Goal: Task Accomplishment & Management: Manage account settings

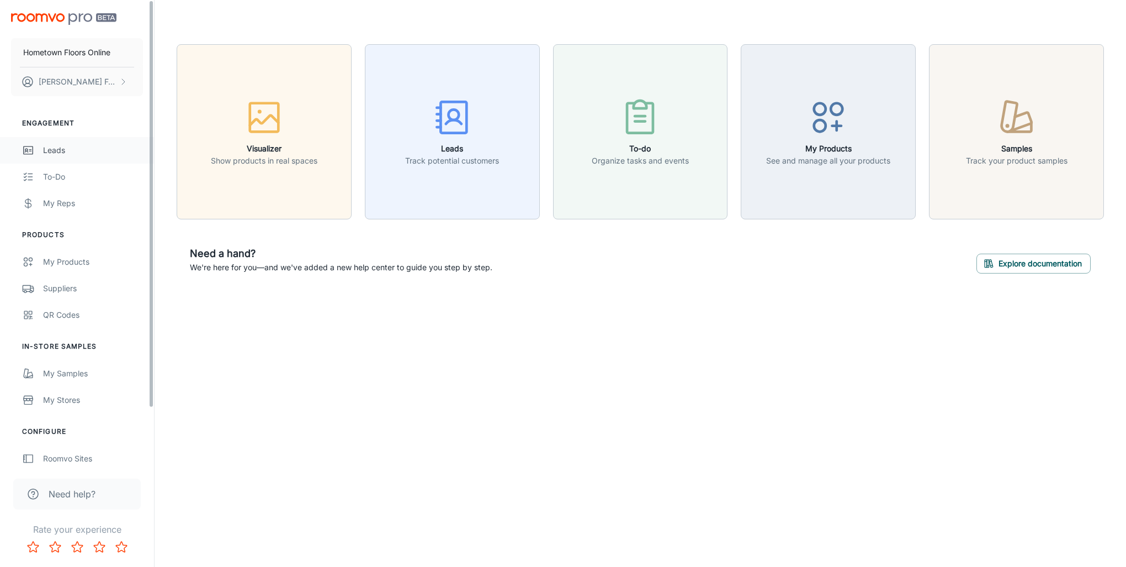
click at [65, 147] on div "Leads" at bounding box center [93, 150] width 100 height 12
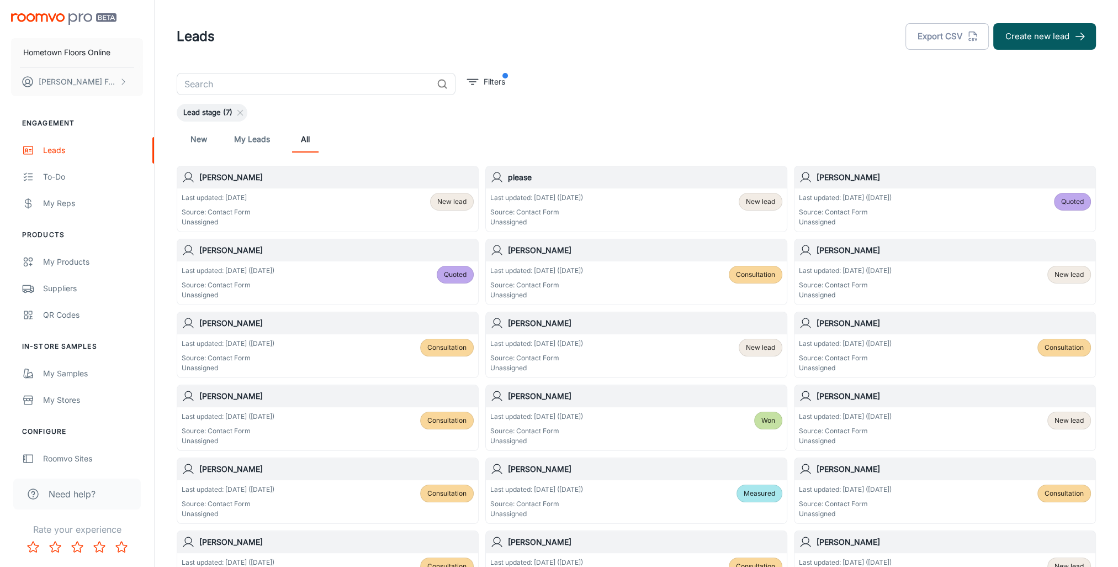
click at [308, 203] on div "Last updated: [DATE] Source: Contact Form Unassigned New lead" at bounding box center [328, 210] width 292 height 34
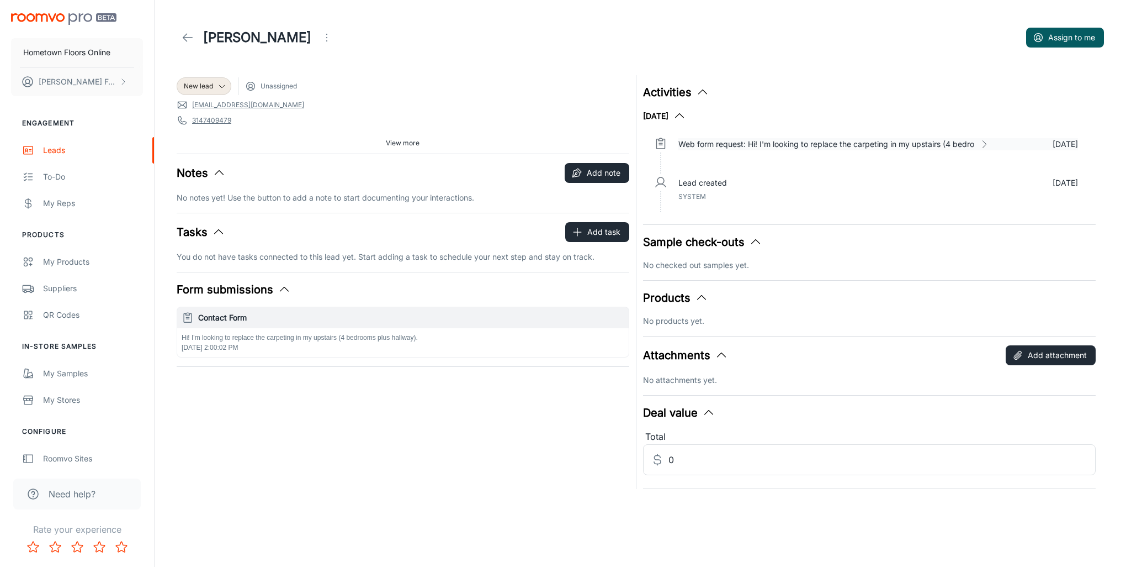
click at [985, 146] on icon at bounding box center [984, 144] width 11 height 11
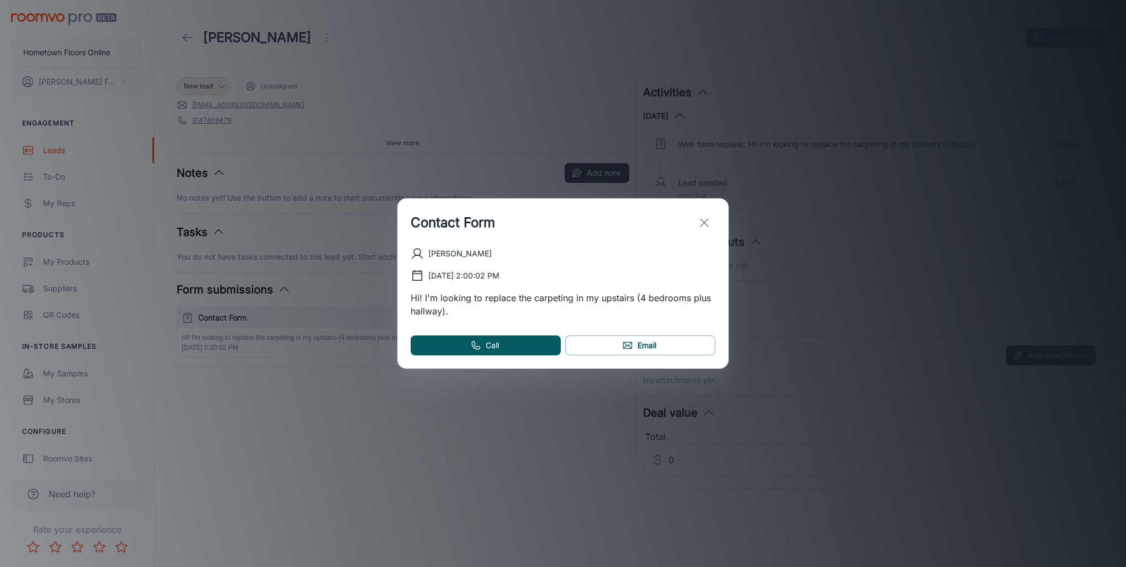
click at [707, 222] on icon "exit" at bounding box center [704, 222] width 13 height 13
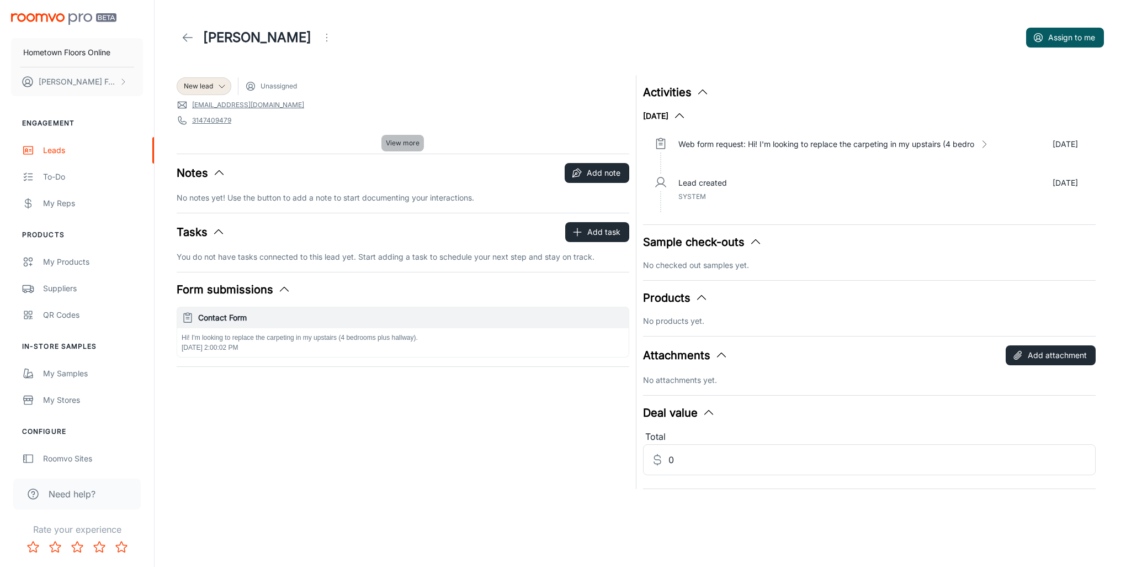
click at [395, 145] on span "View more" at bounding box center [403, 143] width 34 height 10
